Goal: Navigation & Orientation: Find specific page/section

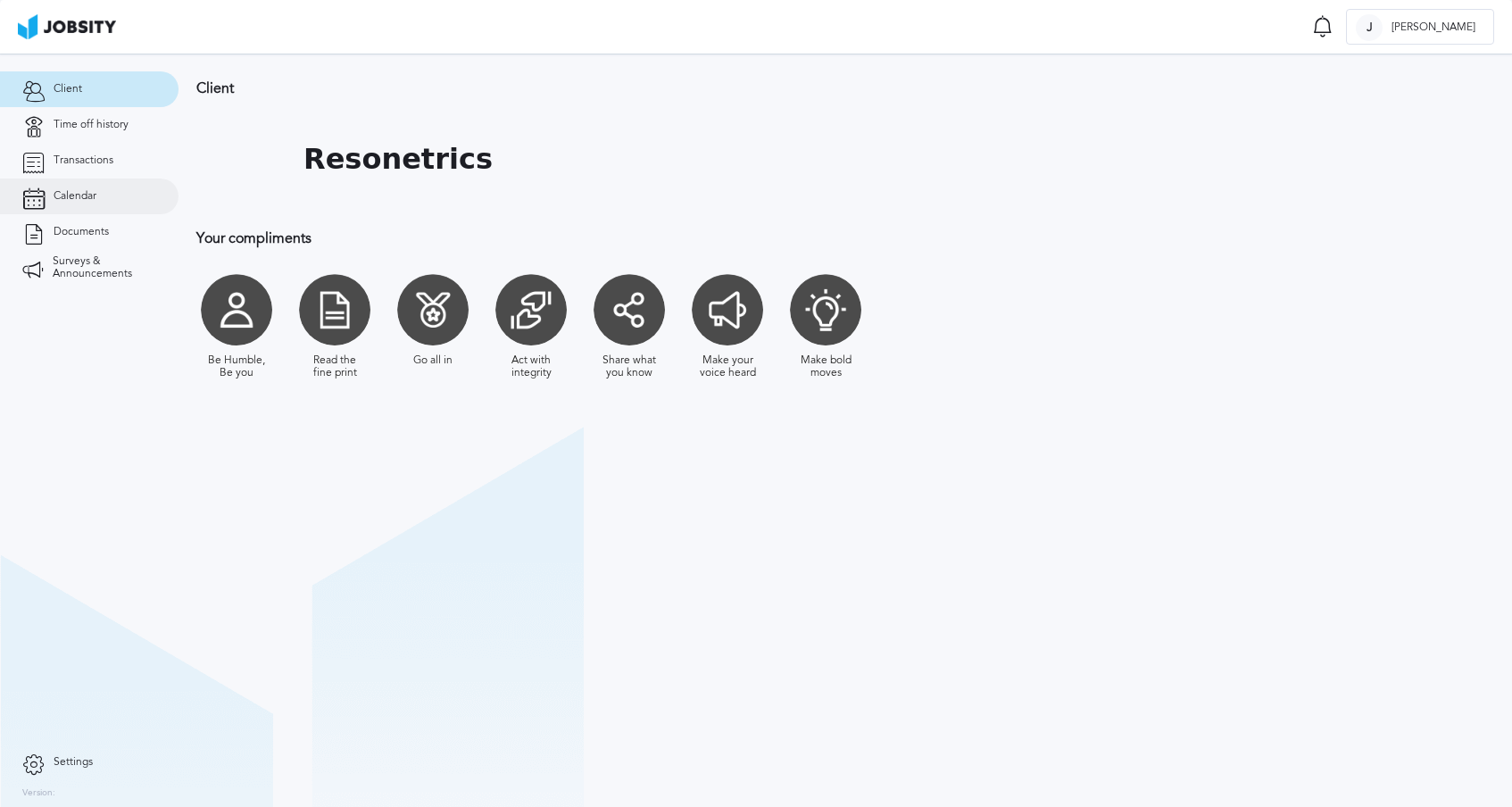
click at [105, 198] on link "Calendar" at bounding box center [89, 196] width 178 height 36
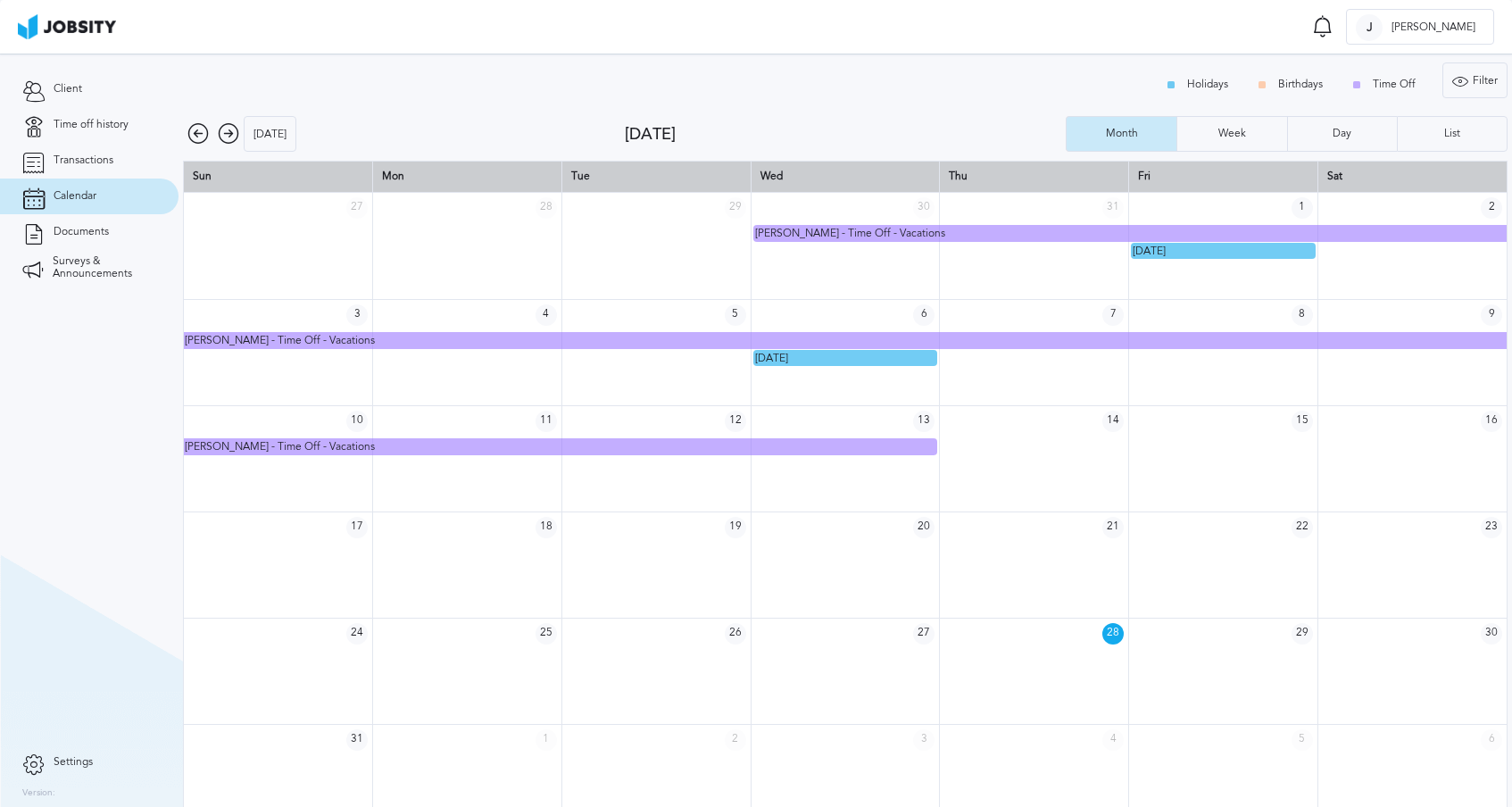
click at [226, 128] on icon at bounding box center [228, 133] width 22 height 22
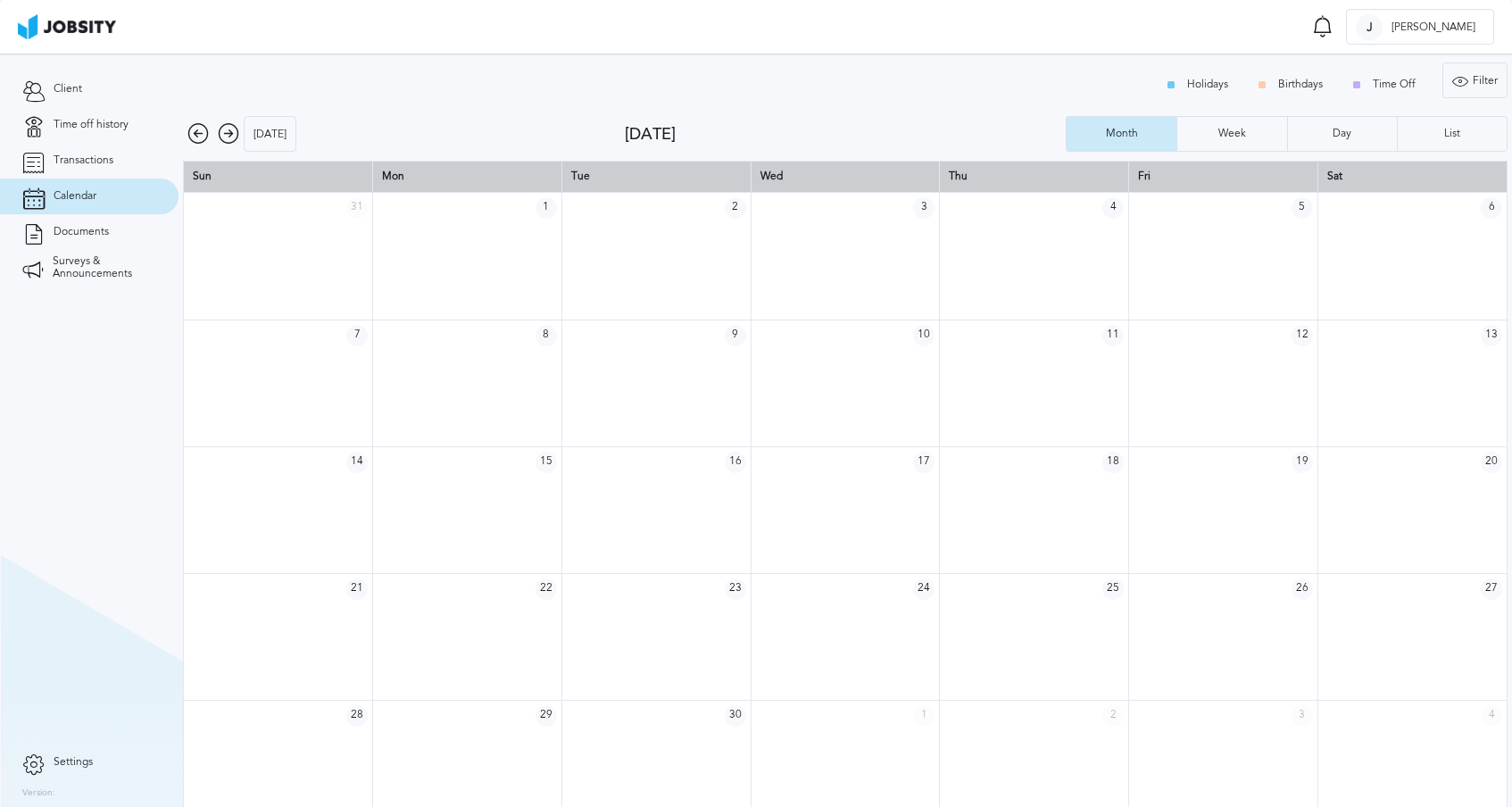
click at [226, 128] on icon at bounding box center [228, 133] width 22 height 22
click at [202, 131] on icon at bounding box center [198, 133] width 22 height 22
click at [221, 132] on icon at bounding box center [228, 133] width 22 height 22
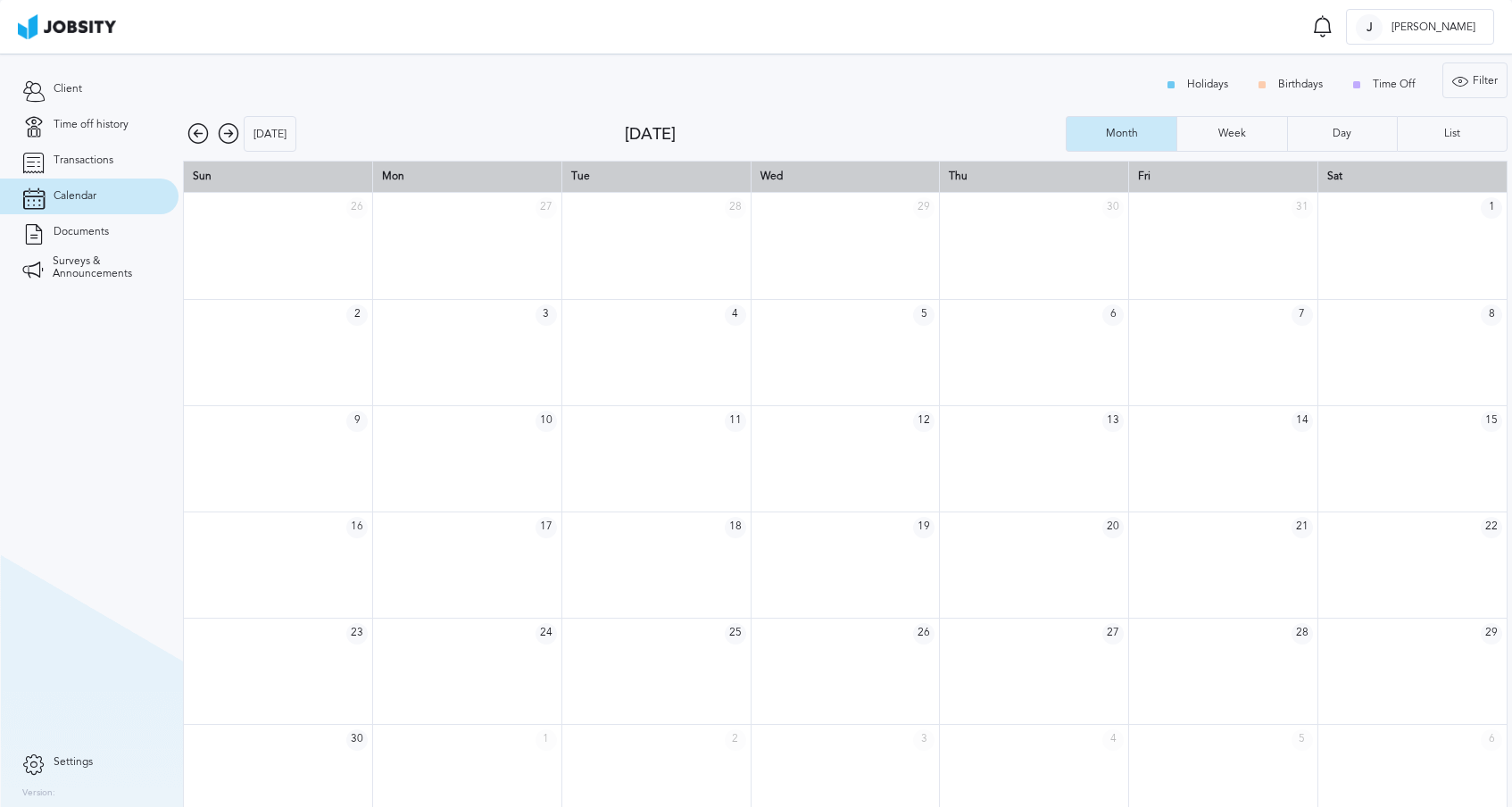
click at [221, 132] on icon at bounding box center [228, 133] width 22 height 22
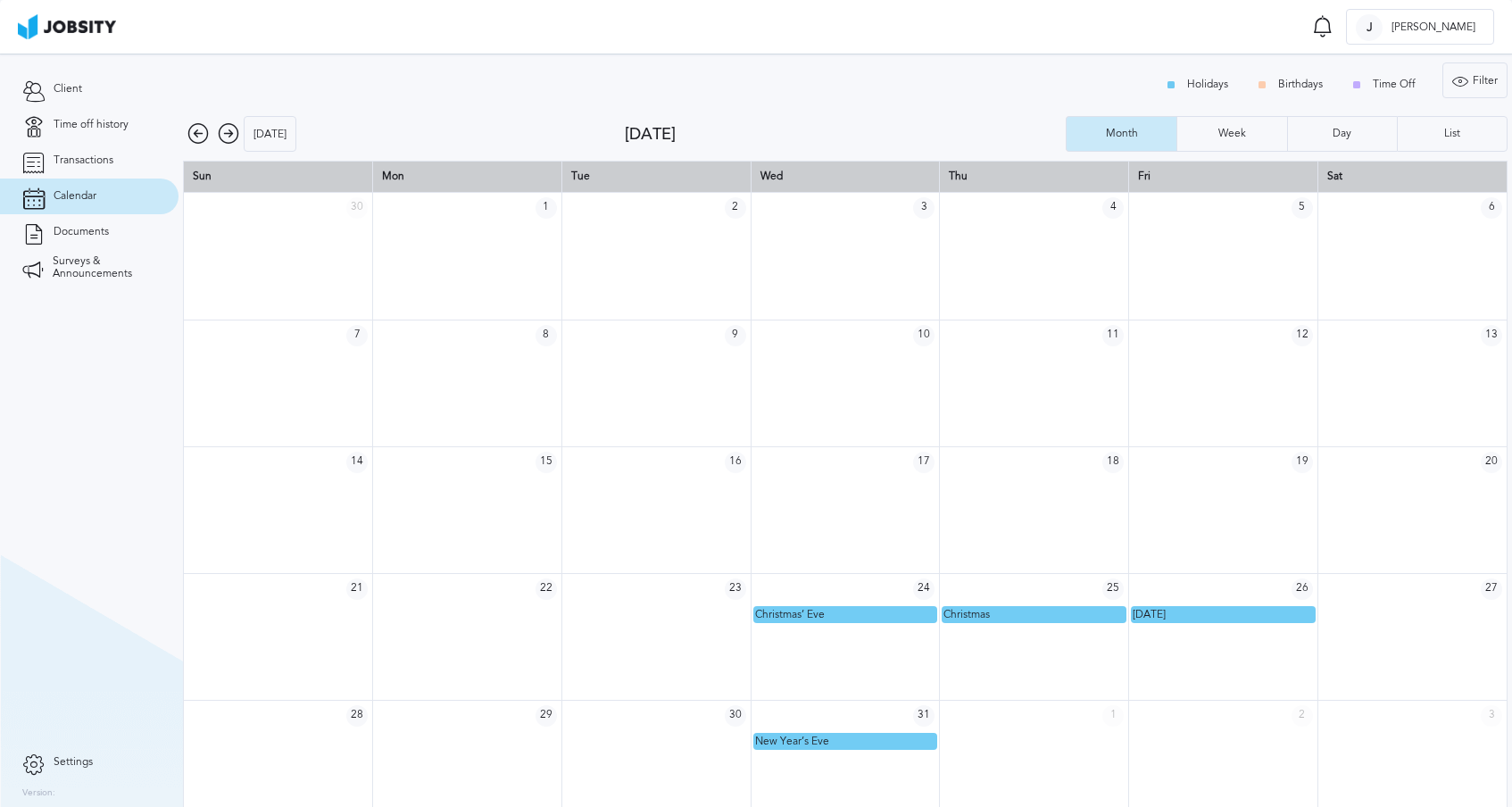
click at [193, 130] on icon at bounding box center [198, 133] width 22 height 22
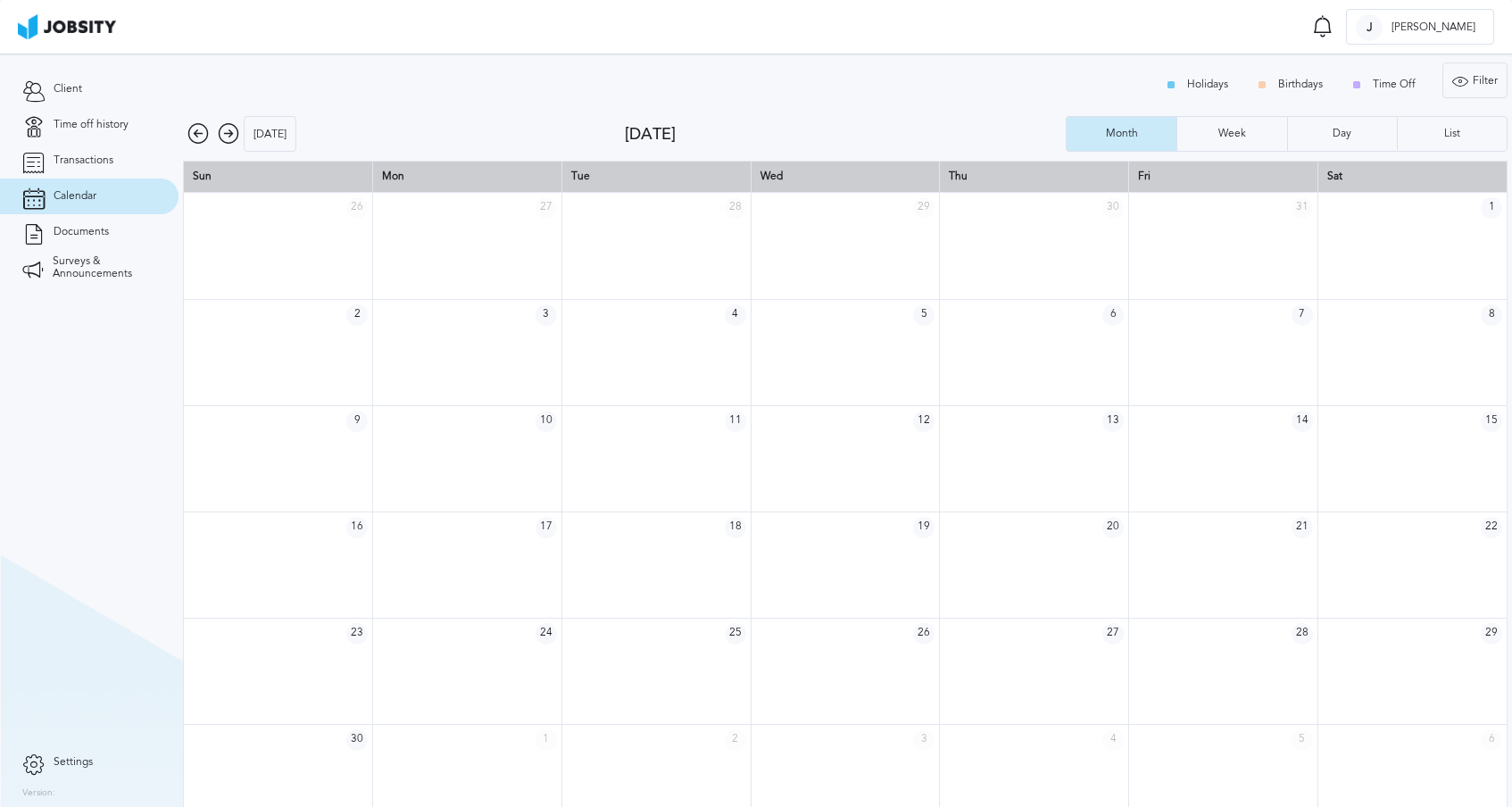
click at [193, 130] on icon at bounding box center [198, 133] width 22 height 22
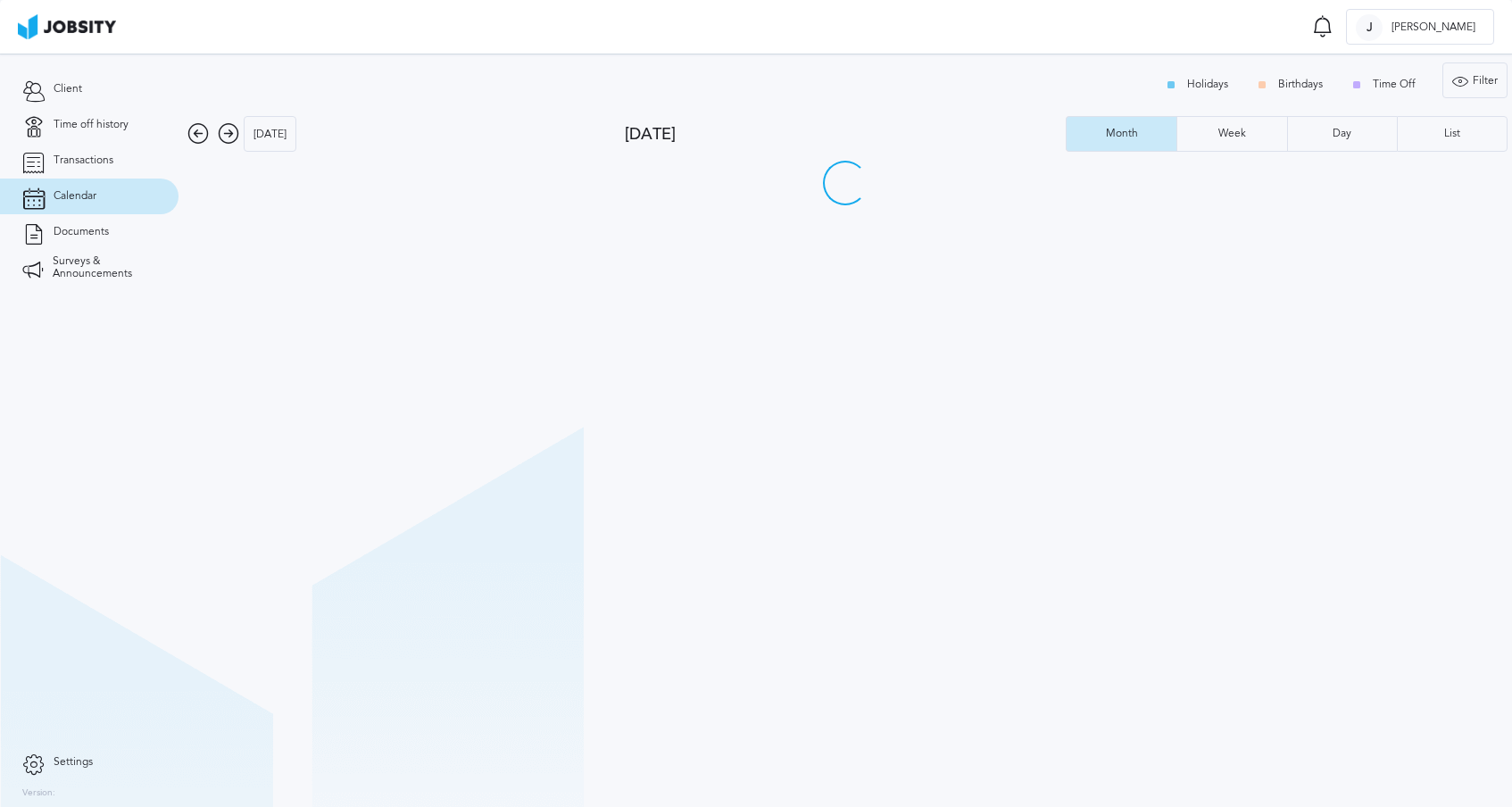
click at [193, 132] on icon at bounding box center [198, 133] width 22 height 22
